Goal: Find contact information: Obtain details needed to contact an individual or organization

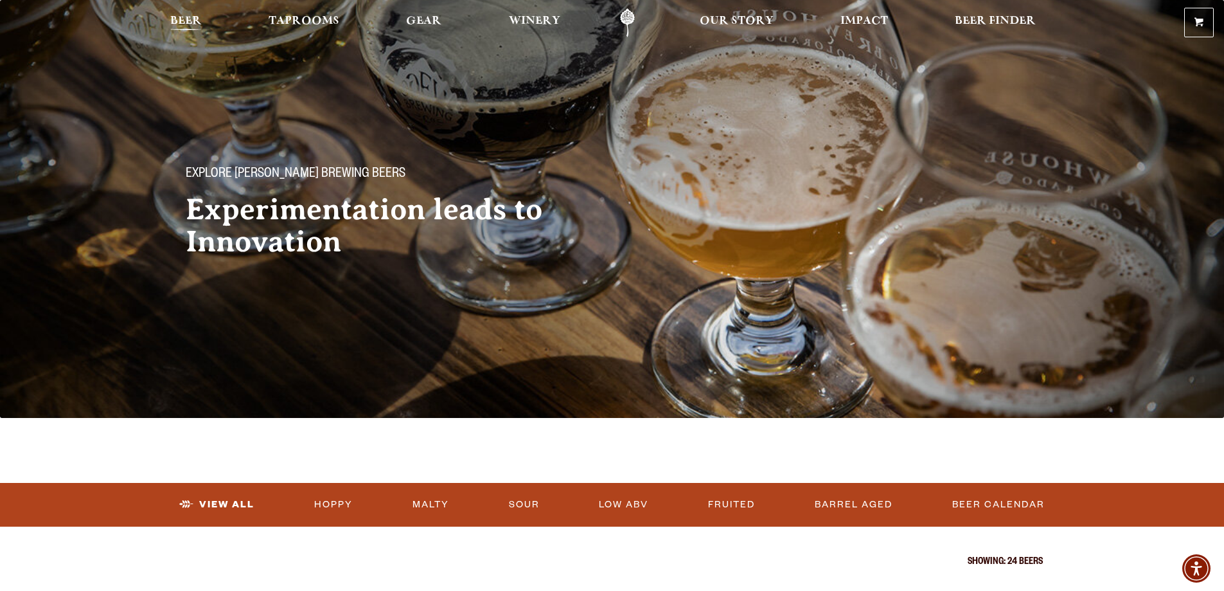
click at [186, 25] on span "Beer" at bounding box center [185, 21] width 31 height 10
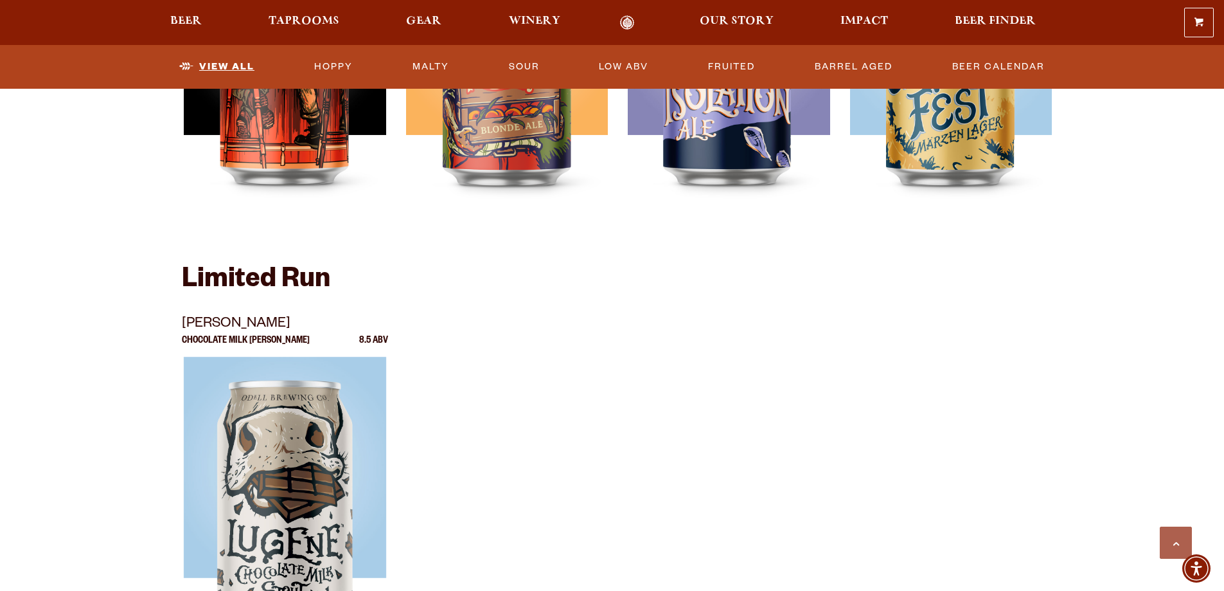
scroll to position [1757, 0]
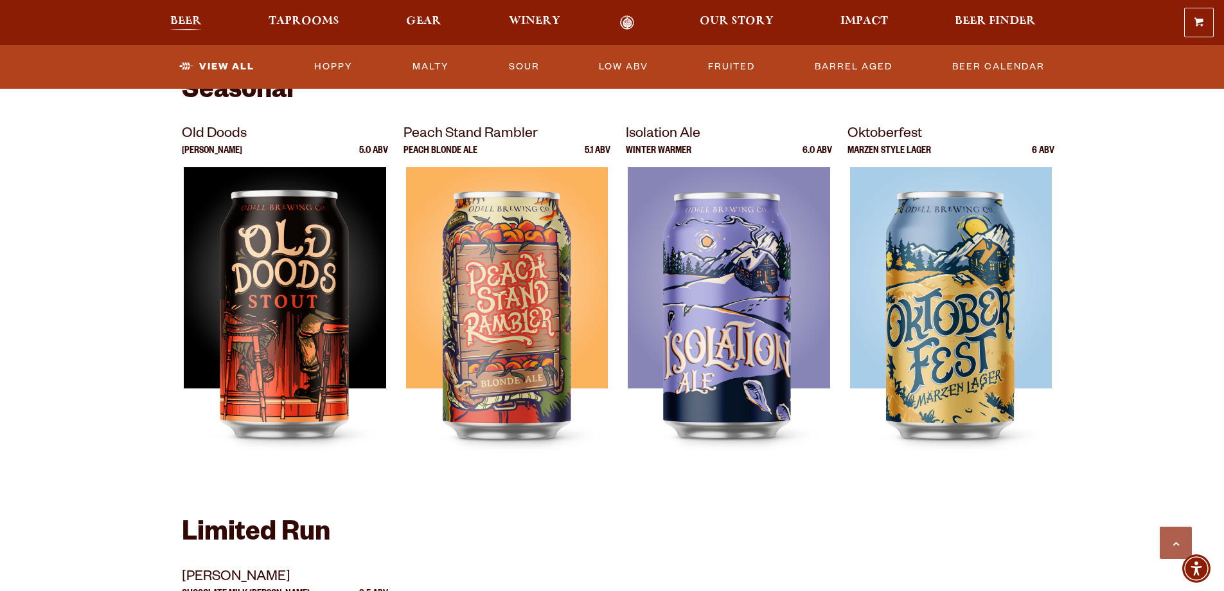
click at [184, 19] on span "Beer" at bounding box center [185, 21] width 31 height 10
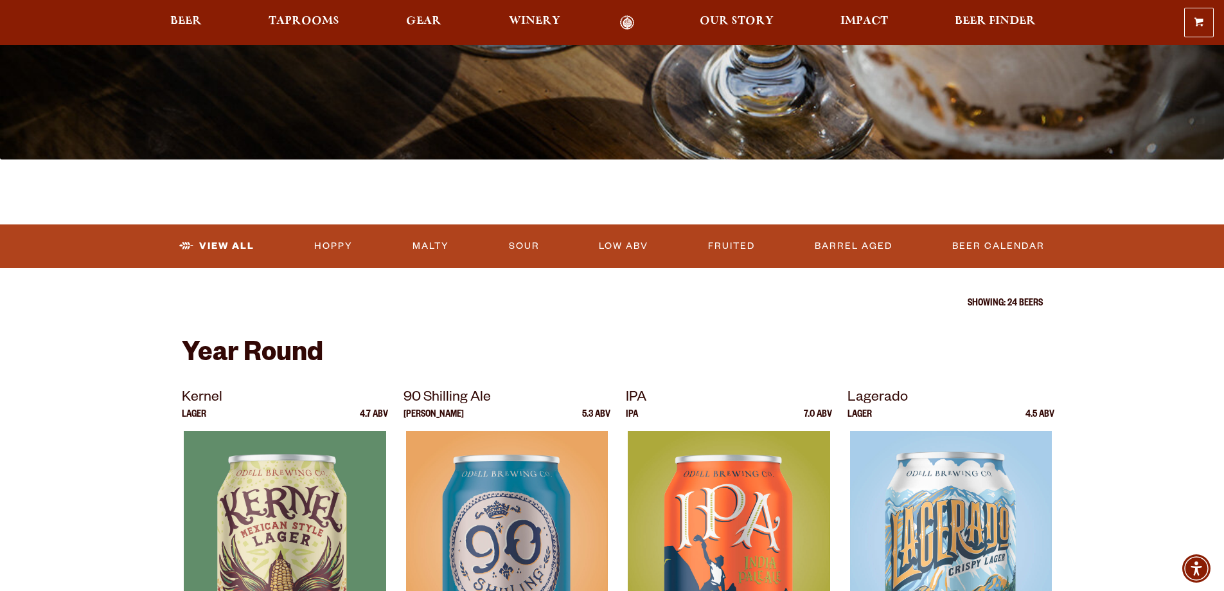
scroll to position [0, 0]
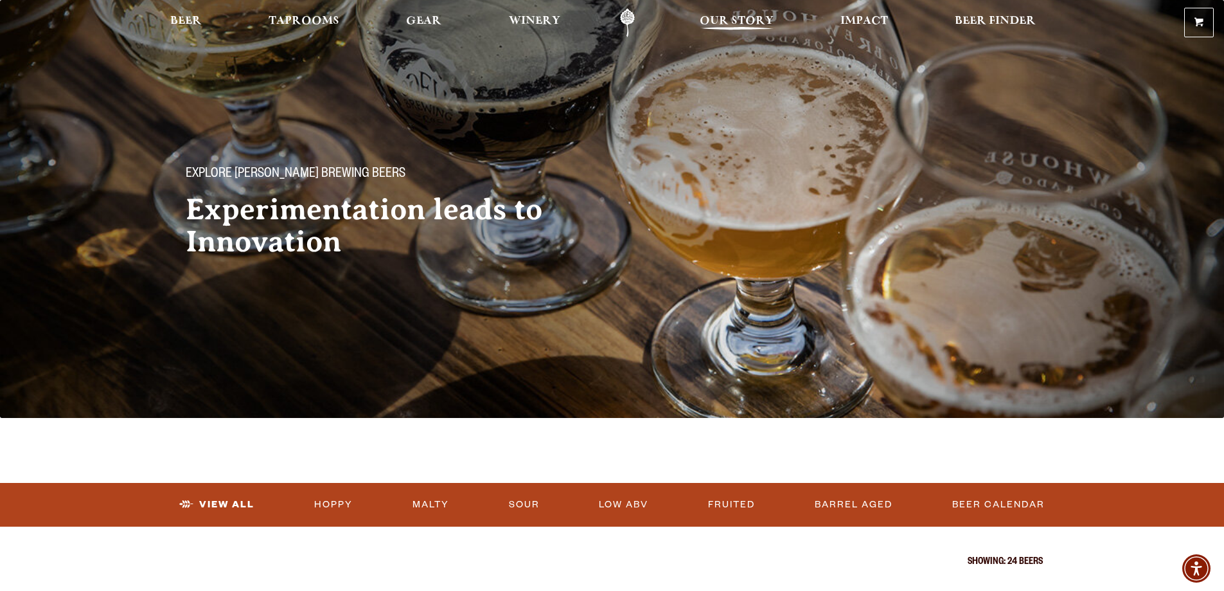
click at [743, 34] on link "Our Story" at bounding box center [737, 22] width 91 height 29
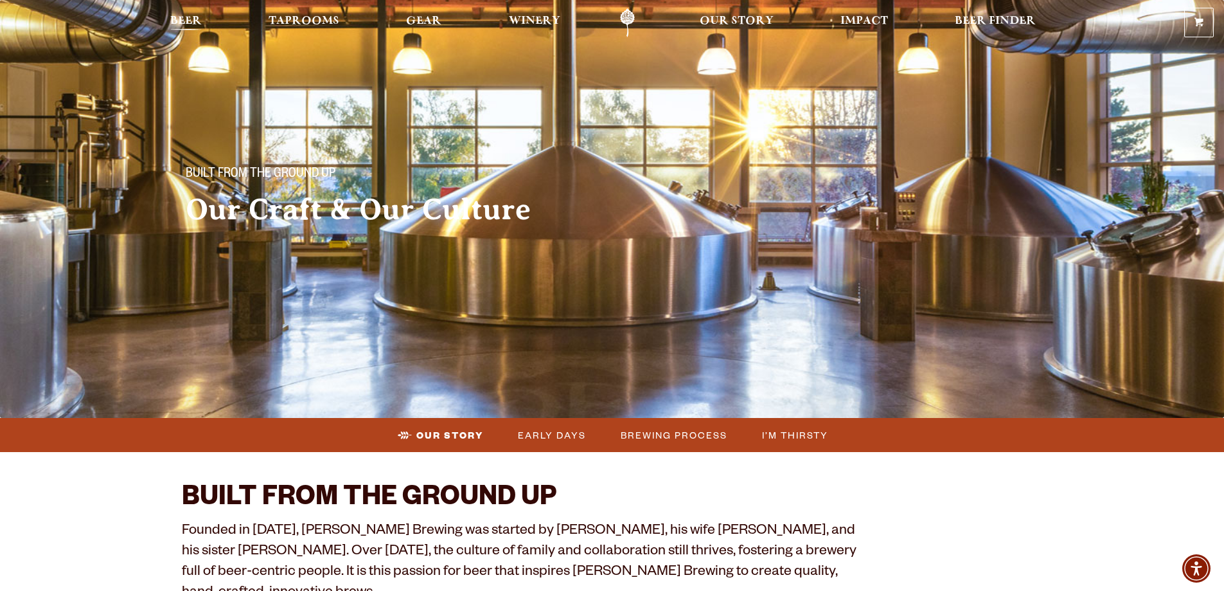
click at [183, 26] on span "Beer" at bounding box center [185, 21] width 31 height 10
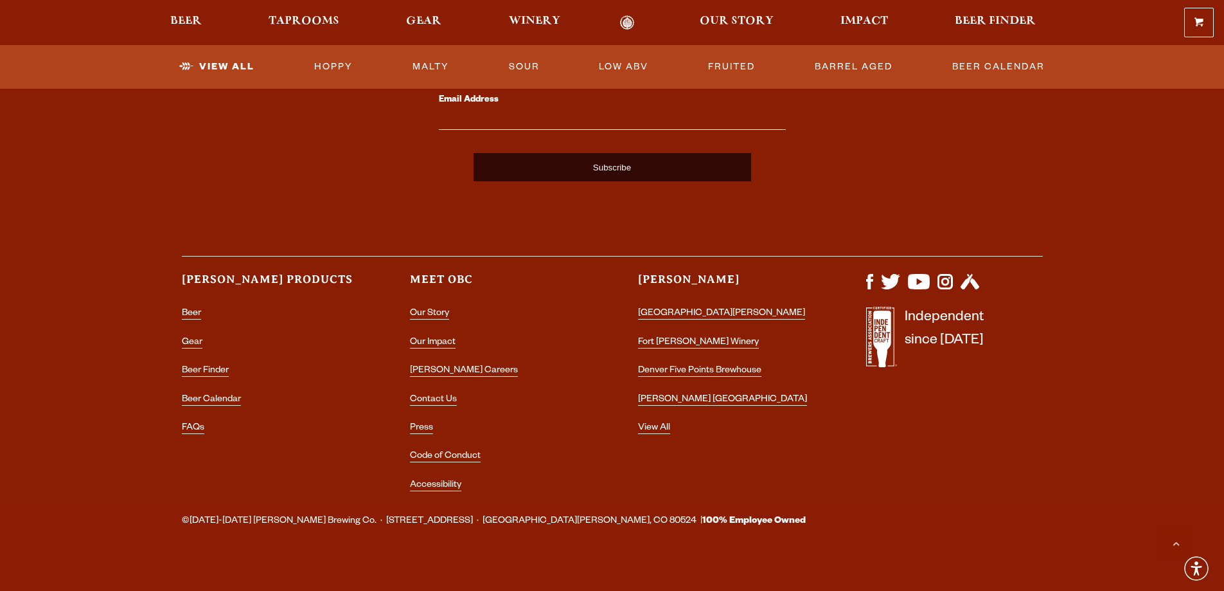
scroll to position [3235, 0]
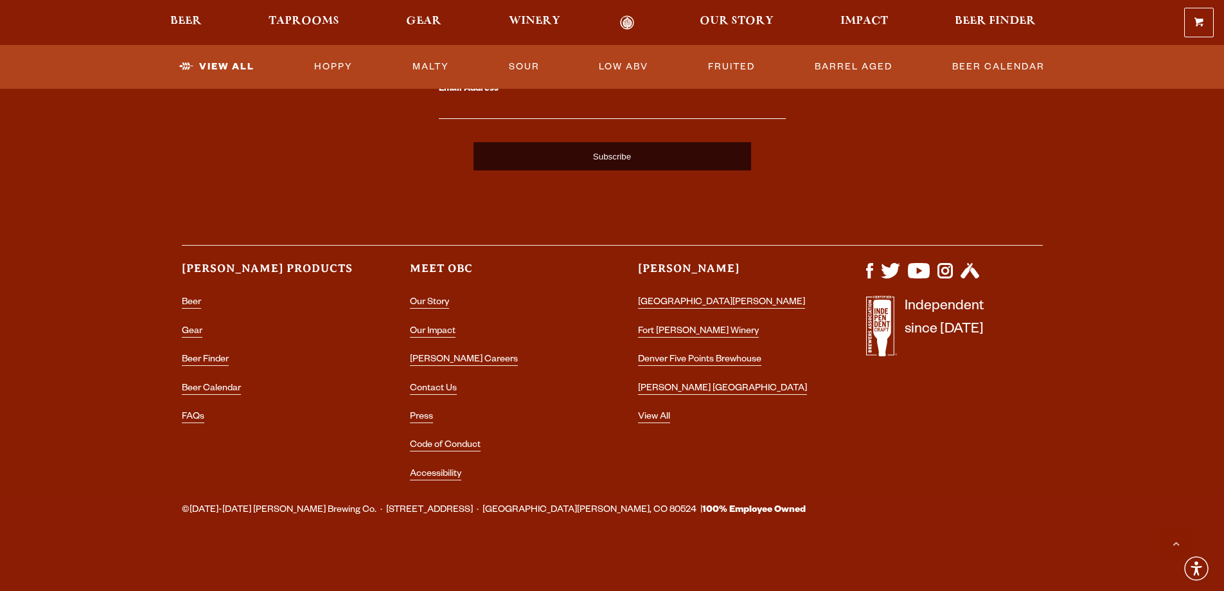
click at [444, 381] on li "Contact Us" at bounding box center [498, 389] width 177 height 21
click at [440, 400] on ul "Our Story Our Impact Odell Careers Contact Us Press Code of Conduct Accessibili…" at bounding box center [498, 392] width 177 height 200
click at [440, 396] on li "Contact Us" at bounding box center [498, 389] width 177 height 21
click at [443, 379] on li "Contact Us" at bounding box center [498, 389] width 177 height 21
click at [443, 389] on link "Contact Us" at bounding box center [433, 390] width 47 height 12
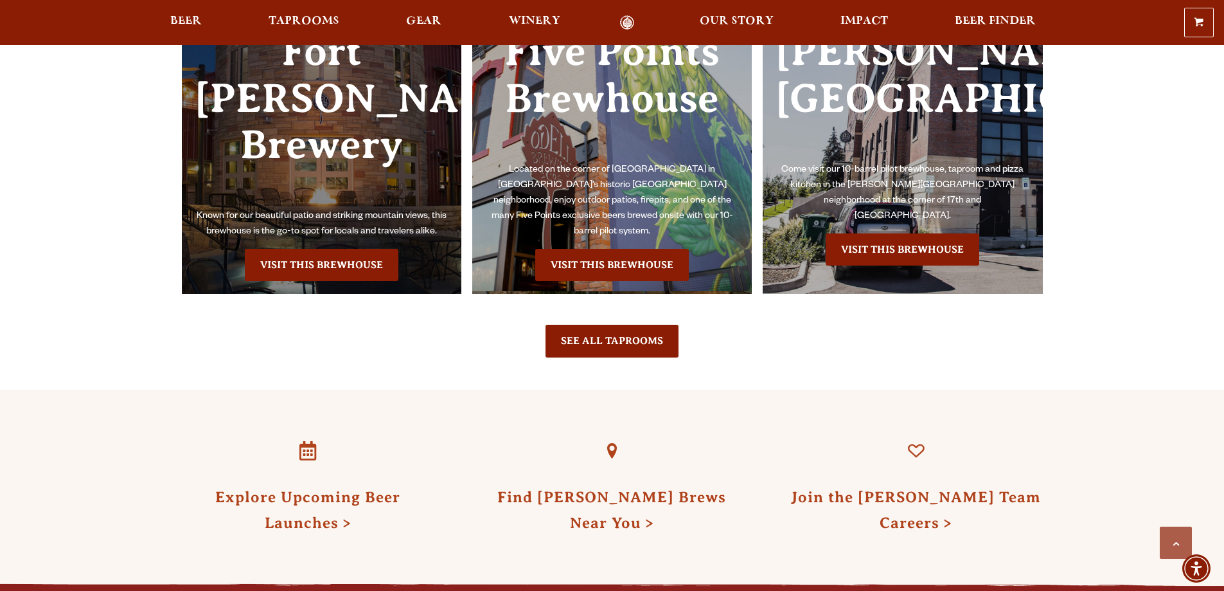
scroll to position [1735, 0]
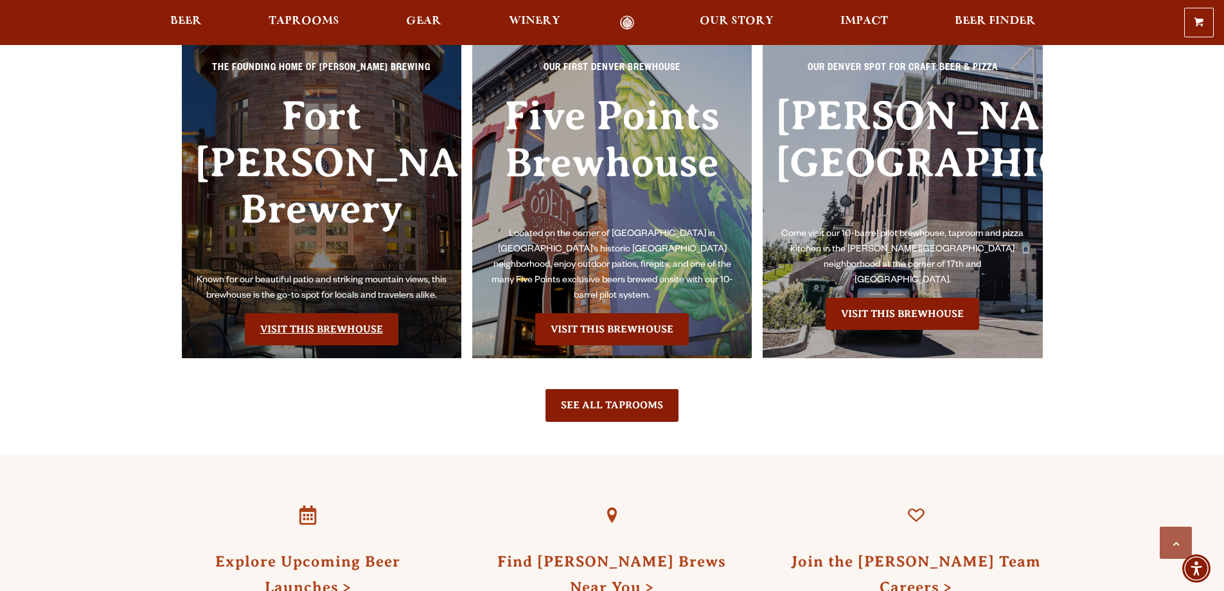
click at [316, 313] on link "Visit this Brewhouse" at bounding box center [322, 329] width 154 height 32
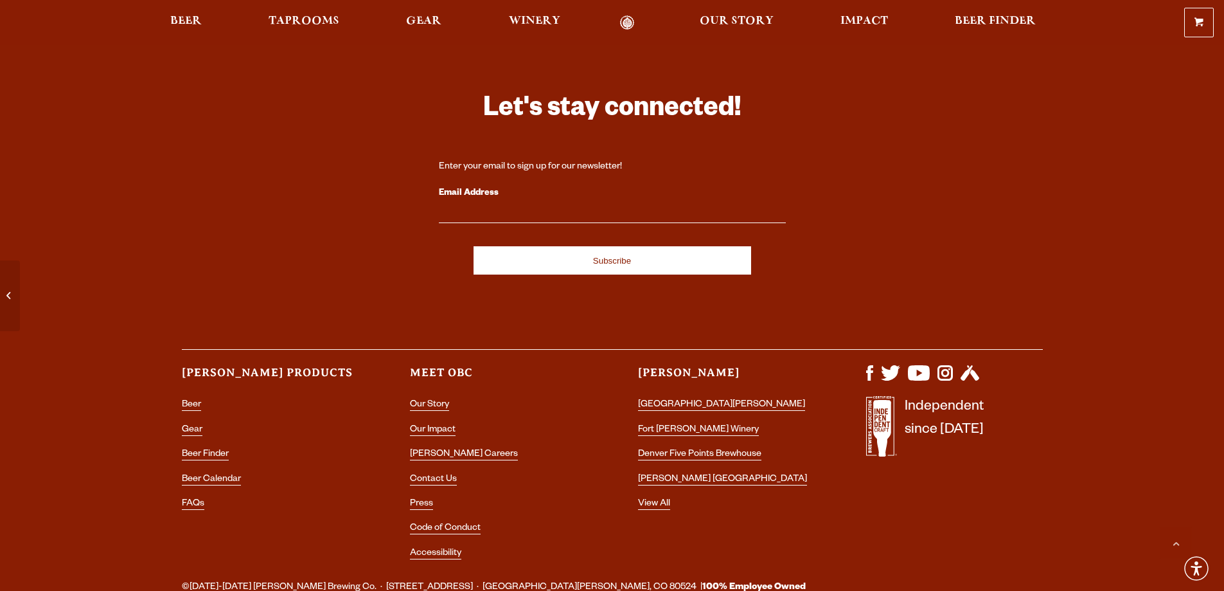
scroll to position [5516, 0]
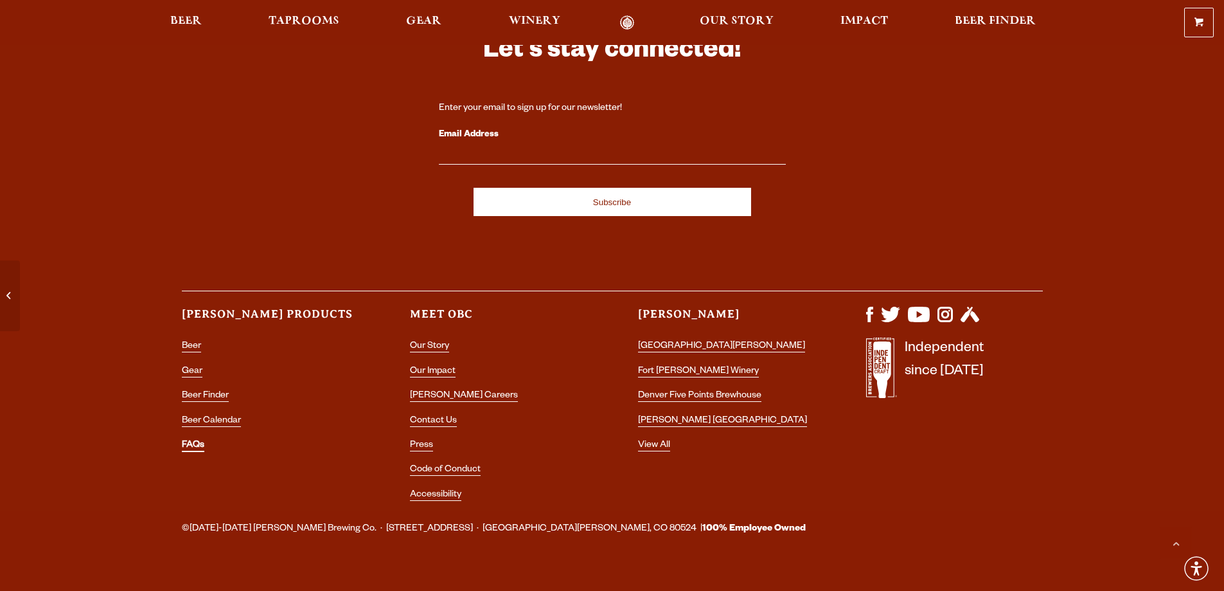
click at [186, 440] on link "FAQs" at bounding box center [193, 446] width 22 height 12
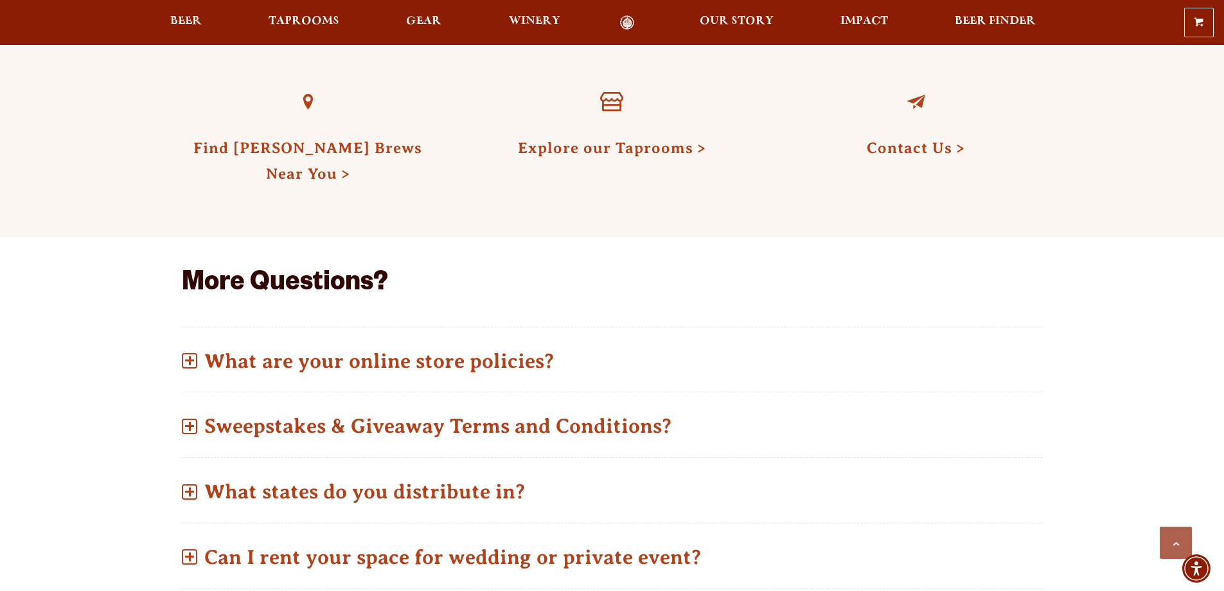
scroll to position [450, 0]
click at [942, 157] on h3 "Contact Us" at bounding box center [916, 144] width 253 height 27
click at [960, 144] on link "Contact Us" at bounding box center [916, 147] width 98 height 17
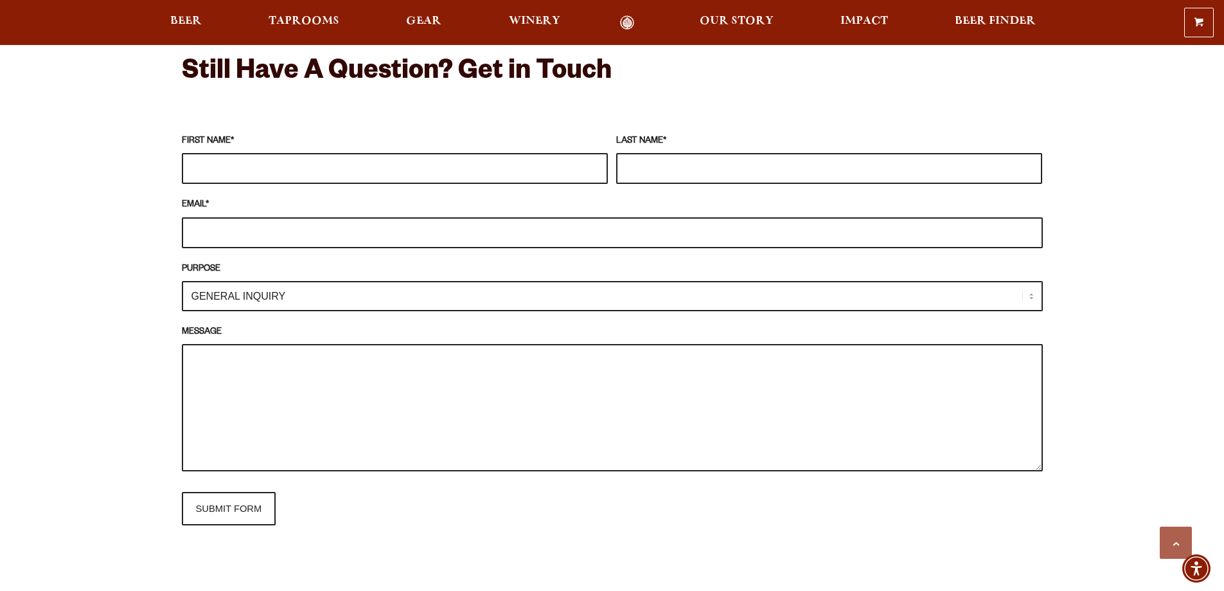
scroll to position [1093, 0]
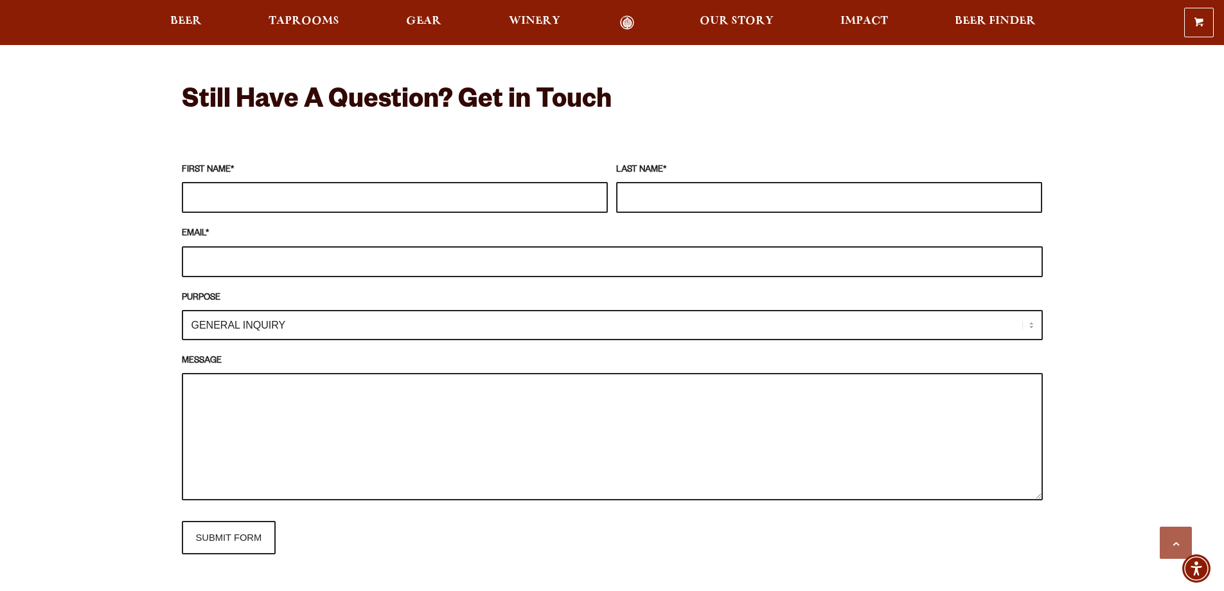
drag, startPoint x: 0, startPoint y: 0, endPoint x: 931, endPoint y: 320, distance: 984.1
click at [931, 320] on select "GENERAL INQUIRY TAPROOM / BREWERY WINERY BOOK A TOUR MEDIA INQUIRY GEAR SHOP OD…" at bounding box center [612, 325] width 861 height 30
select select "DISTRIBUTOR / ACCOUNT INQUIRY"
click at [182, 310] on select "GENERAL INQUIRY TAPROOM / BREWERY WINERY BOOK A TOUR MEDIA INQUIRY GEAR SHOP OD…" at bounding box center [612, 325] width 861 height 30
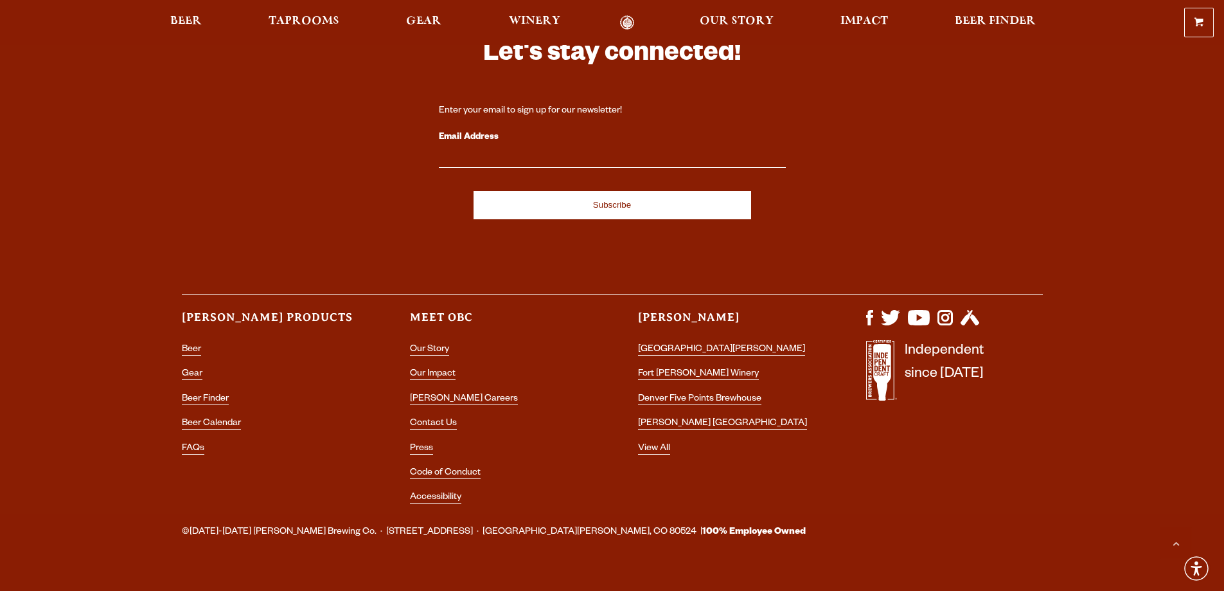
scroll to position [2442, 0]
click at [445, 418] on link "Contact Us" at bounding box center [433, 424] width 47 height 12
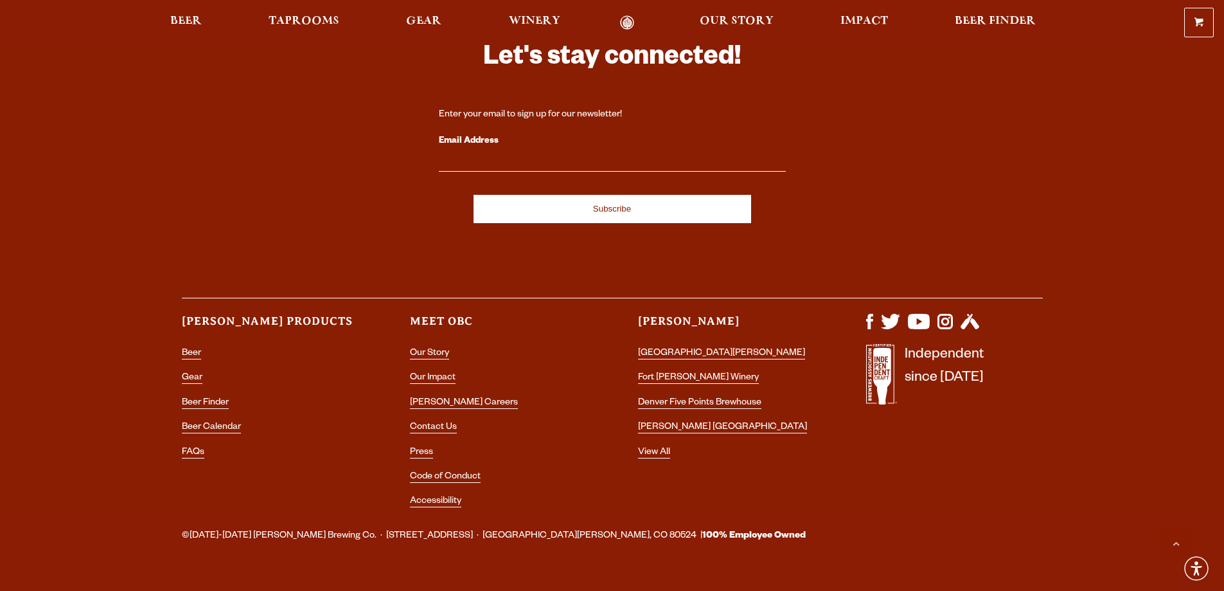
scroll to position [2447, 0]
